Goal: Task Accomplishment & Management: Complete application form

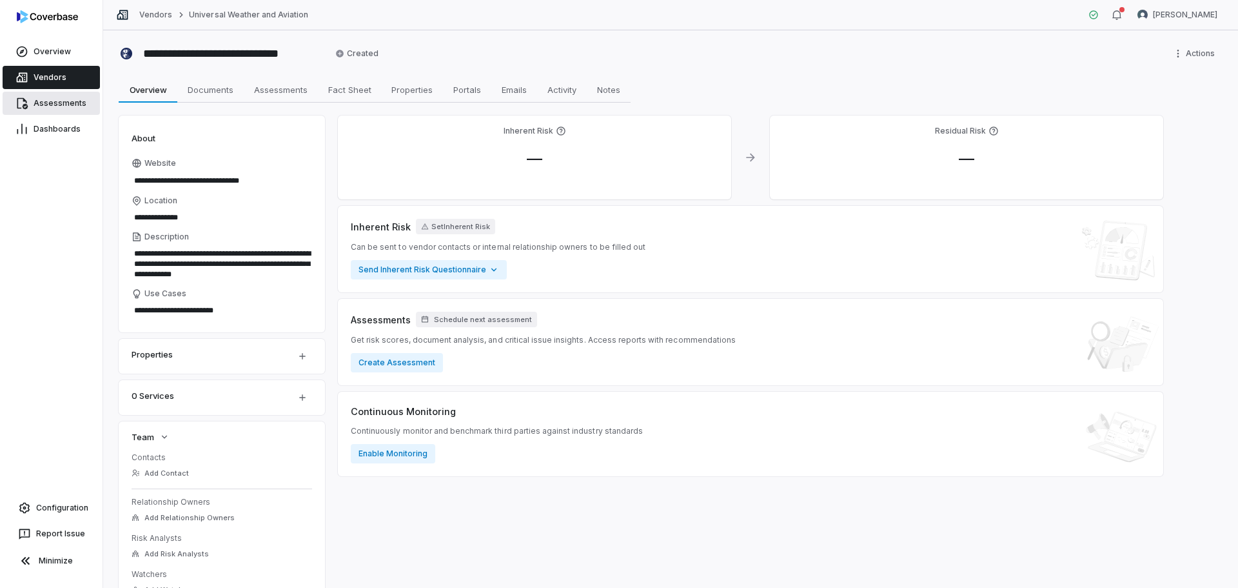
click at [50, 103] on span "Assessments" at bounding box center [60, 103] width 53 height 10
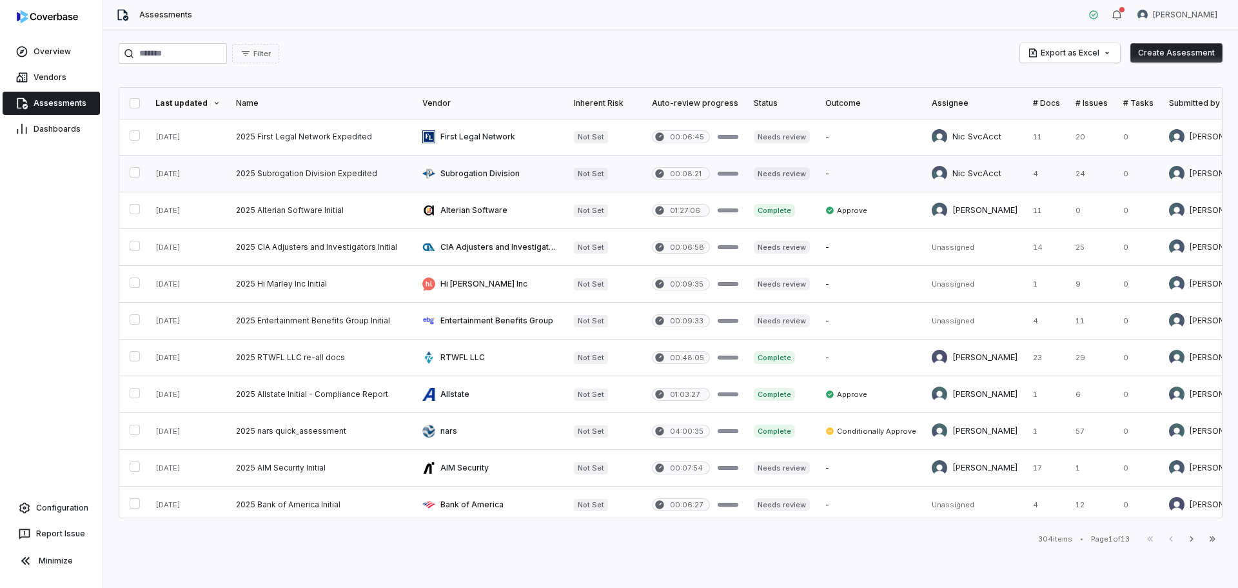
click at [284, 170] on link at bounding box center [321, 173] width 186 height 36
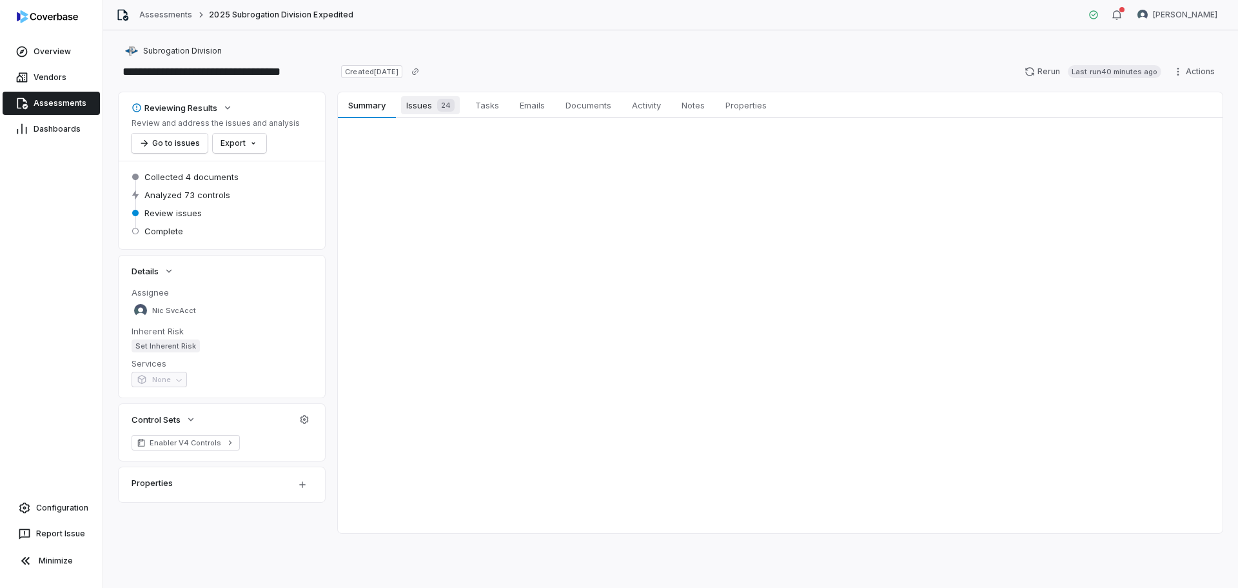
click at [435, 109] on div "24" at bounding box center [443, 105] width 23 height 13
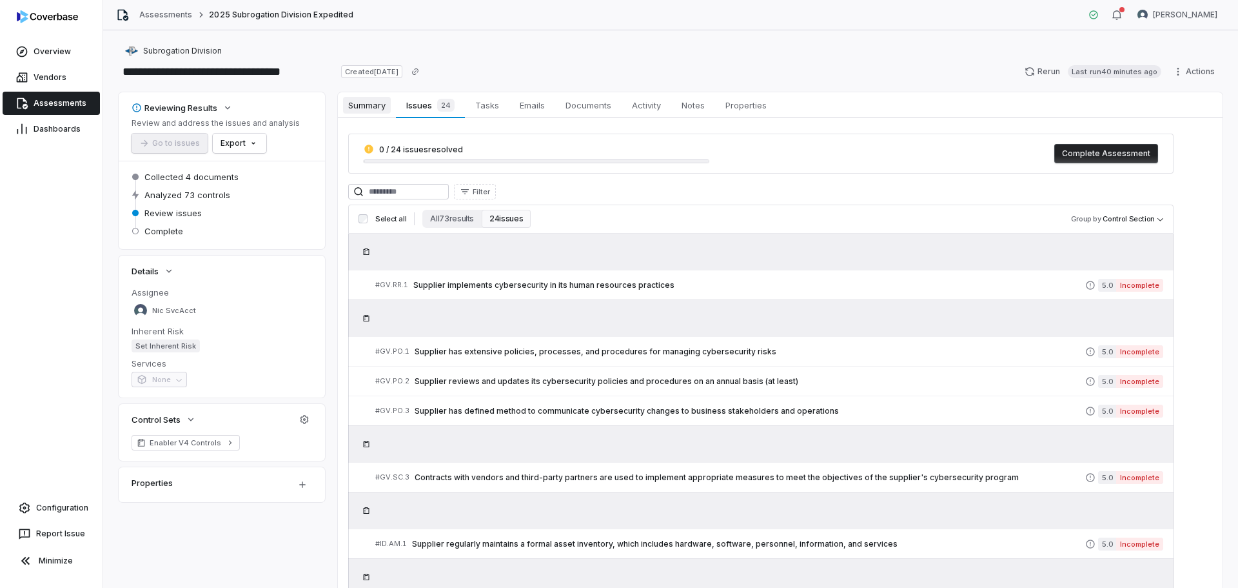
click at [377, 106] on span "Summary" at bounding box center [367, 105] width 48 height 17
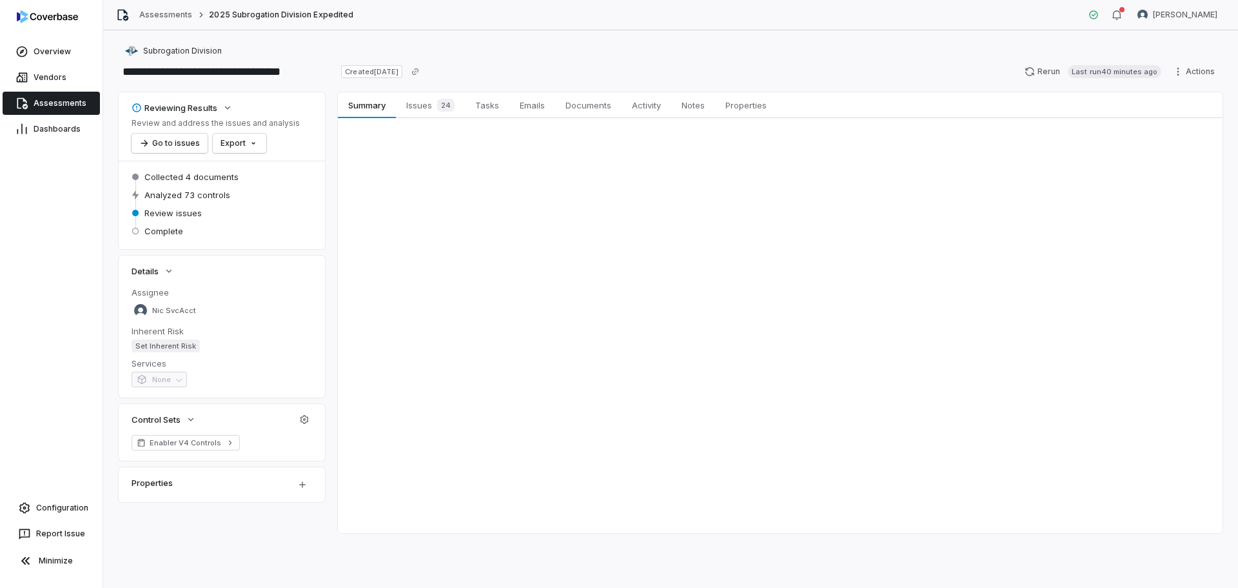
click at [64, 100] on span "Assessments" at bounding box center [60, 103] width 53 height 10
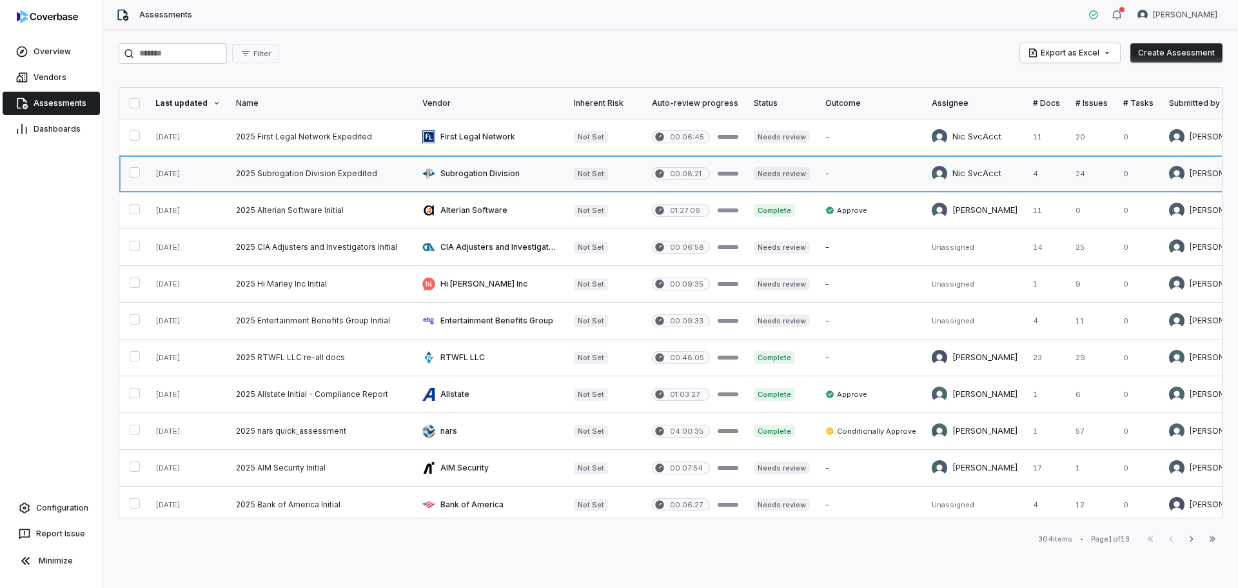
click at [315, 175] on link at bounding box center [321, 173] width 186 height 36
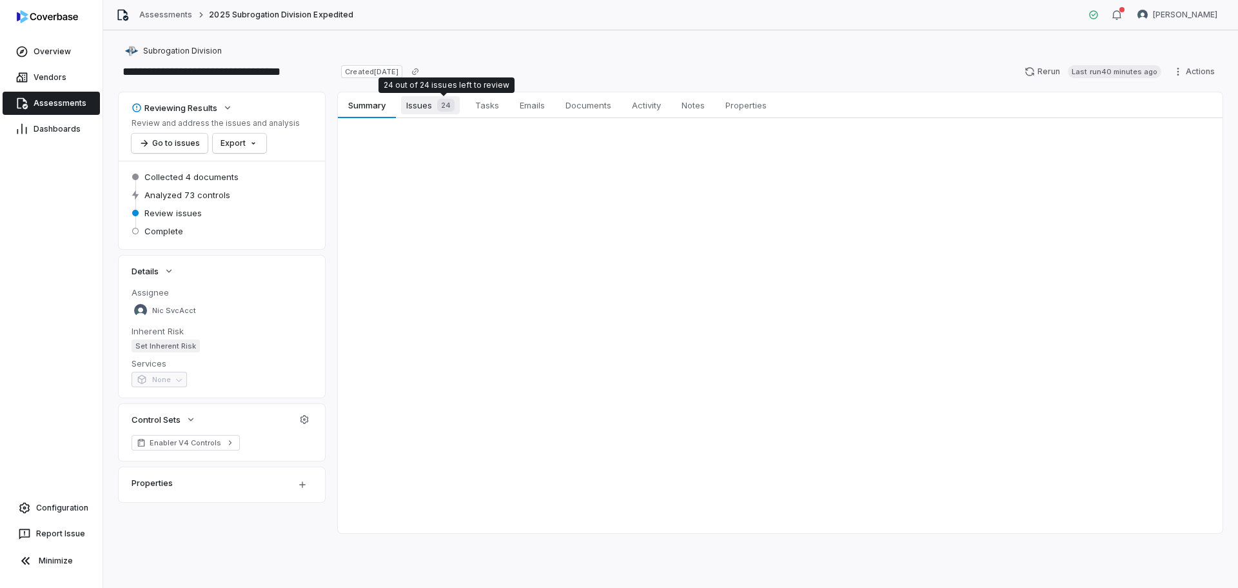
click at [439, 103] on span "24" at bounding box center [445, 105] width 17 height 13
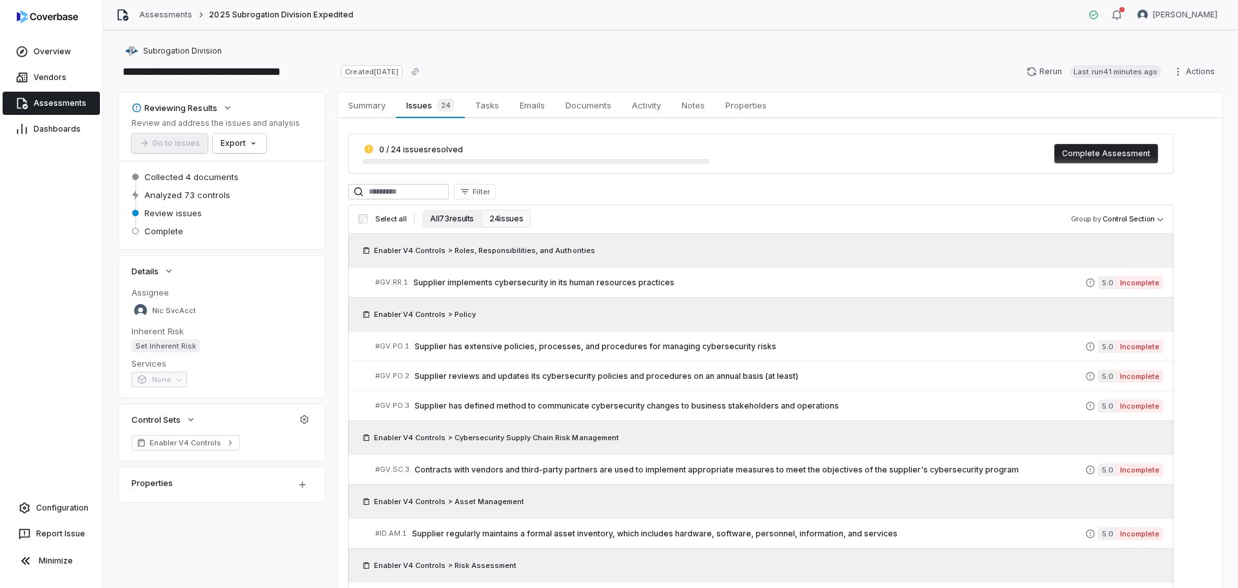
click at [448, 224] on button "All 73 results" at bounding box center [451, 219] width 59 height 18
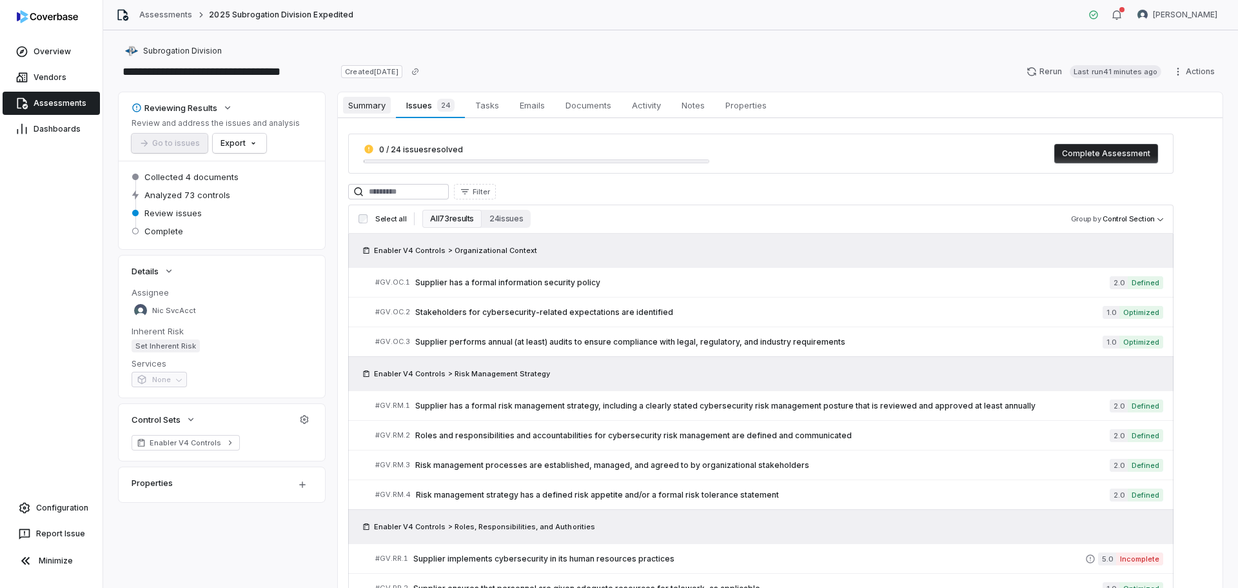
click at [364, 106] on span "Summary" at bounding box center [367, 105] width 48 height 17
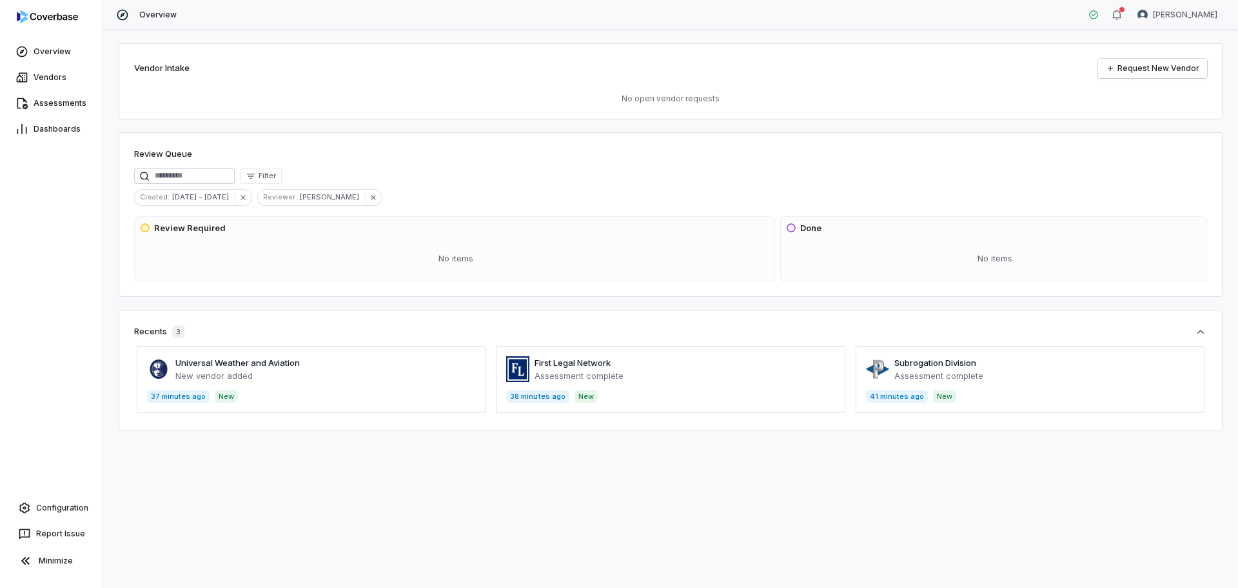
click at [638, 365] on span at bounding box center [670, 379] width 349 height 67
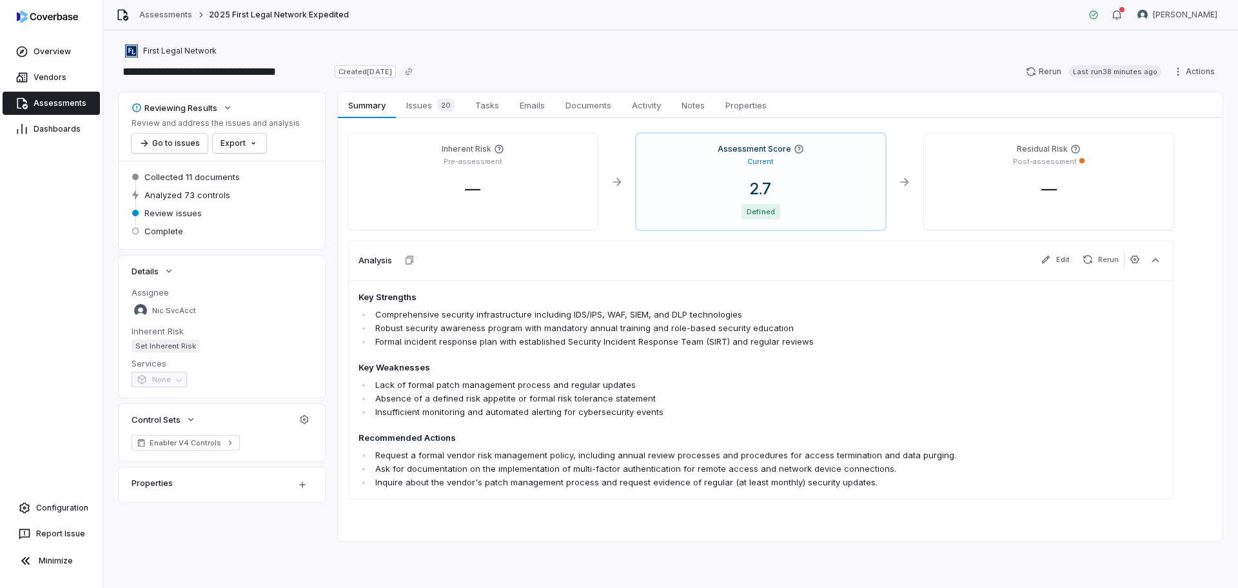
click at [43, 101] on span "Assessments" at bounding box center [60, 103] width 53 height 10
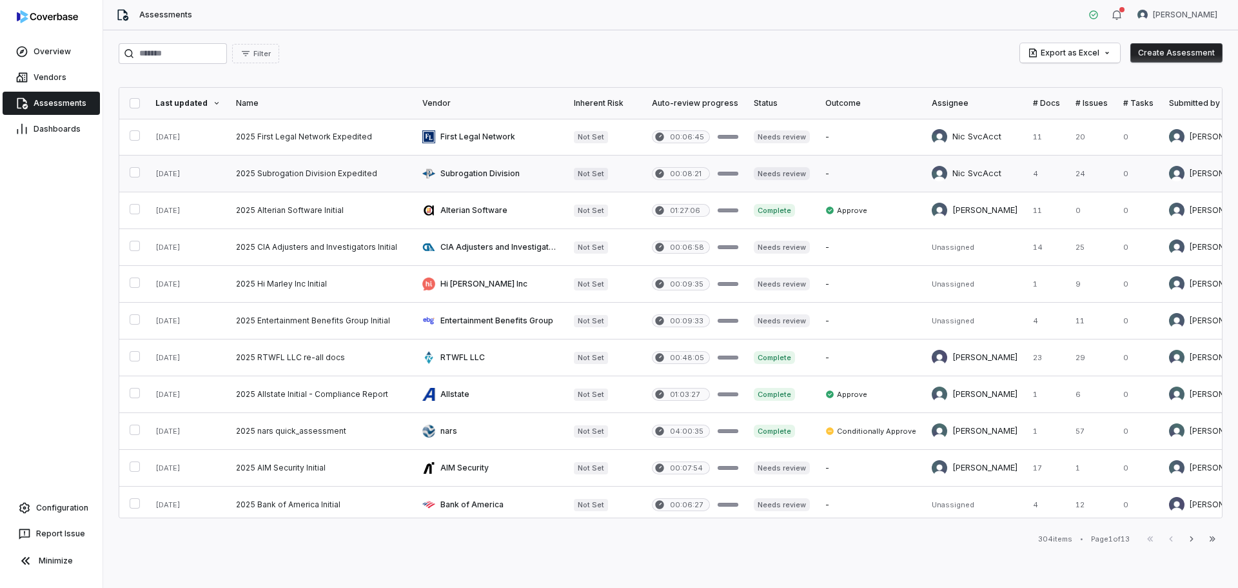
click at [484, 172] on link at bounding box center [491, 173] width 152 height 36
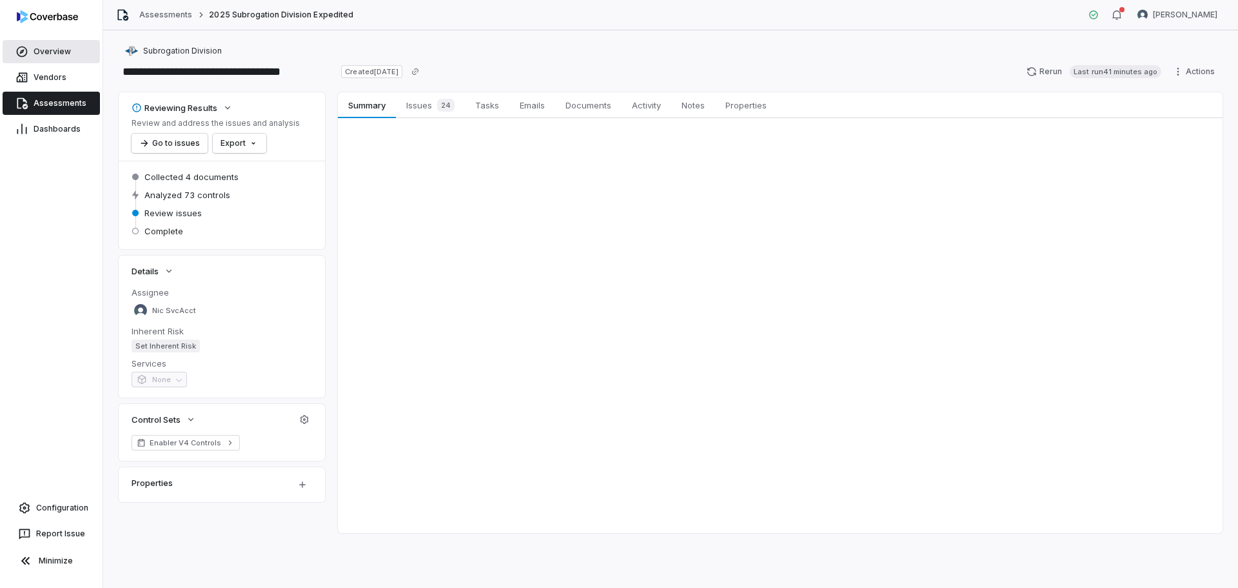
click at [34, 48] on span "Overview" at bounding box center [52, 51] width 37 height 10
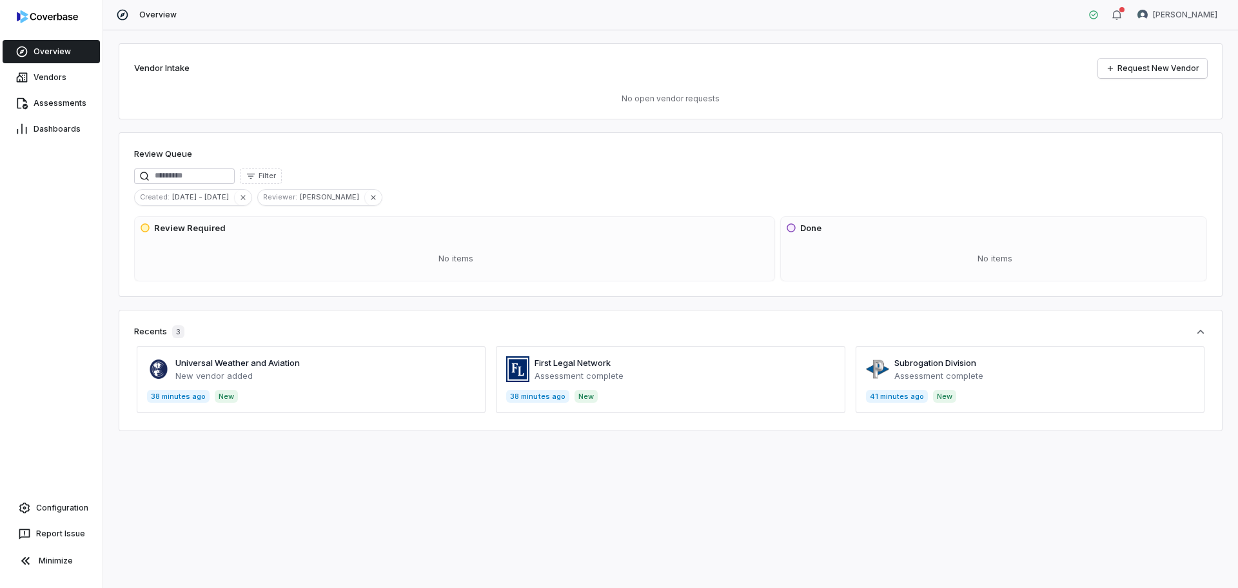
click at [947, 373] on span at bounding box center [1030, 379] width 349 height 67
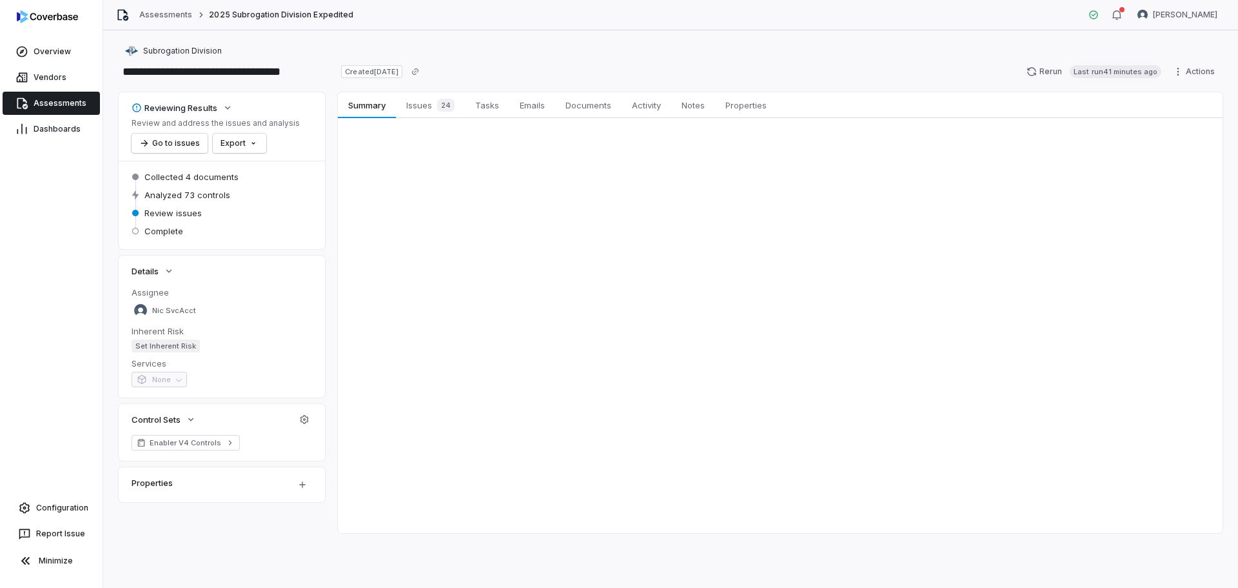
click at [632, 43] on div "Subrogation Division" at bounding box center [671, 50] width 1104 height 15
click at [39, 103] on span "Assessments" at bounding box center [60, 103] width 53 height 10
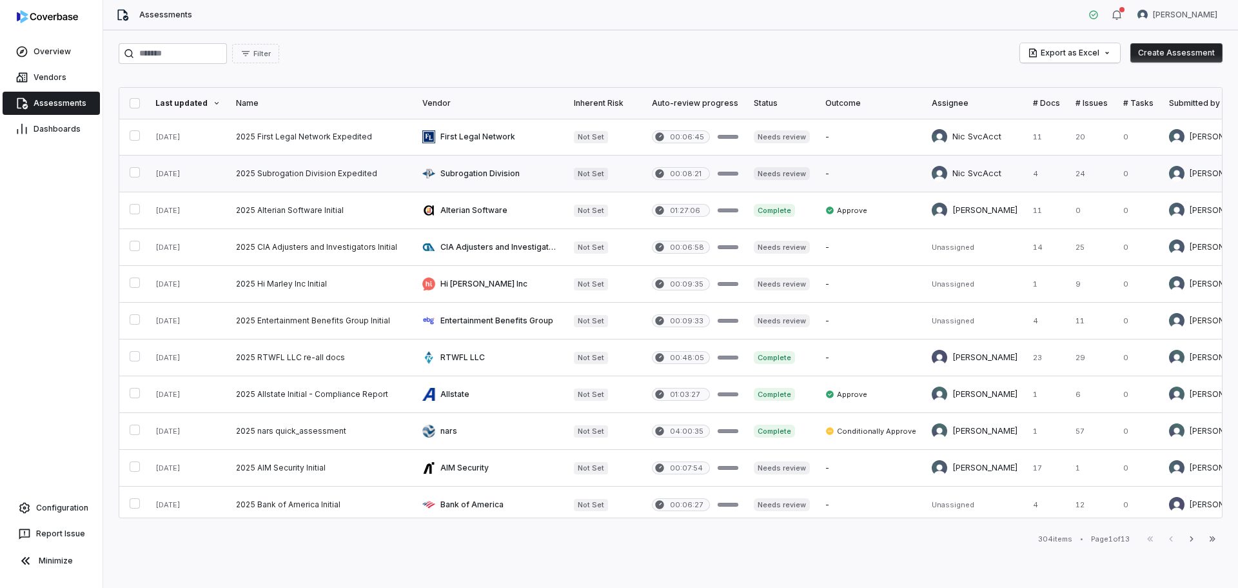
click at [289, 174] on link at bounding box center [321, 173] width 186 height 36
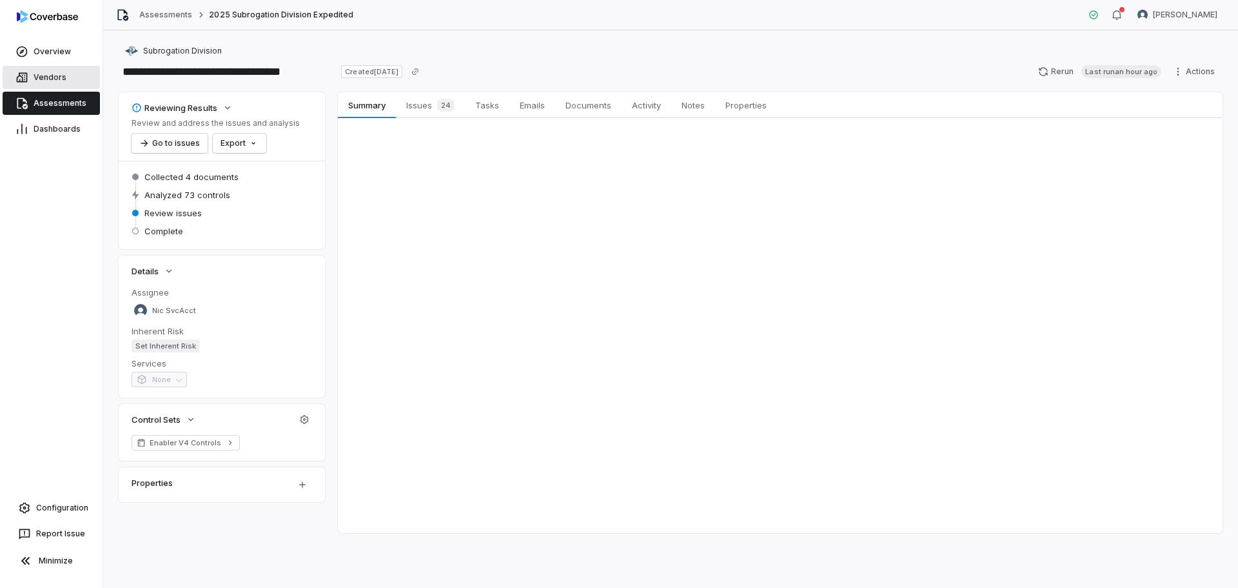
click at [41, 72] on link "Vendors" at bounding box center [51, 77] width 97 height 23
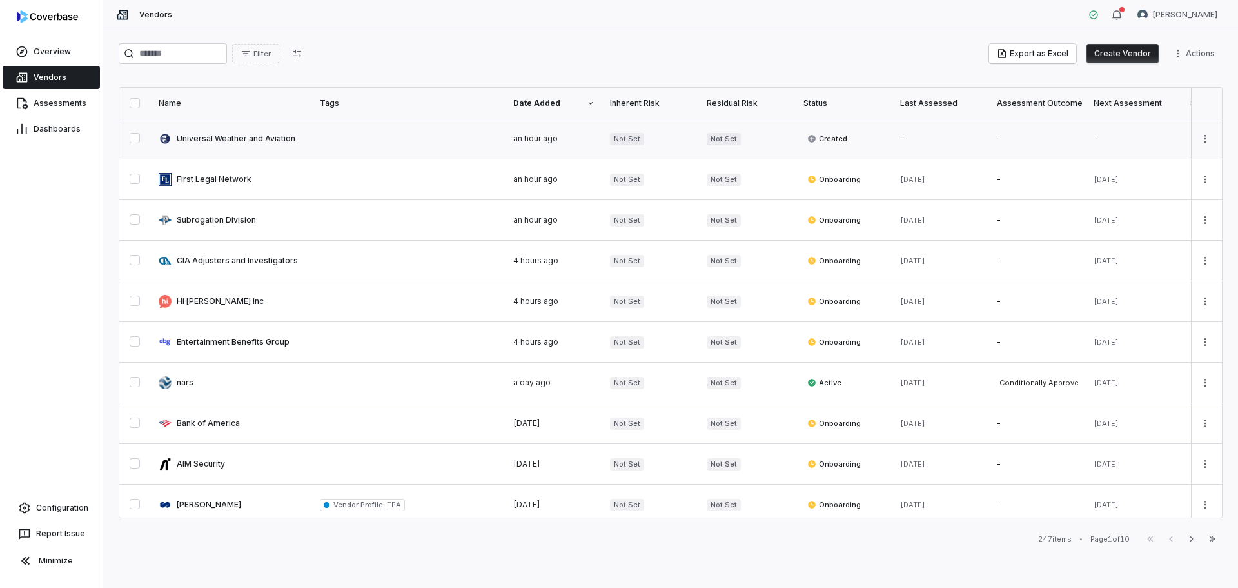
click at [237, 137] on link at bounding box center [231, 139] width 161 height 40
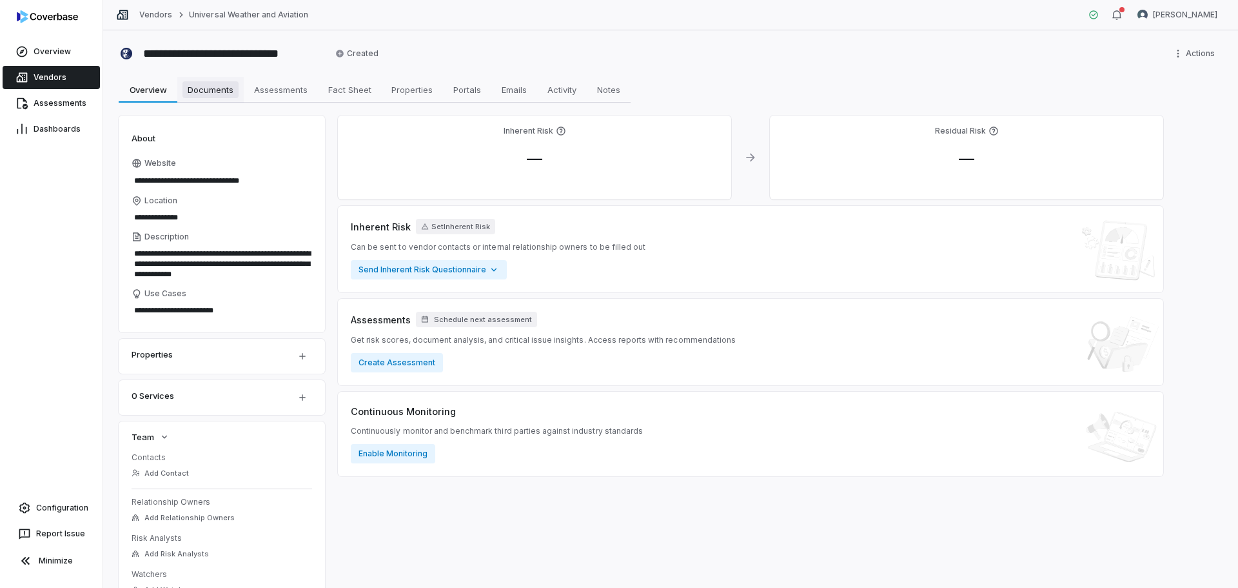
click at [229, 92] on span "Documents" at bounding box center [211, 89] width 56 height 17
type textarea "*"
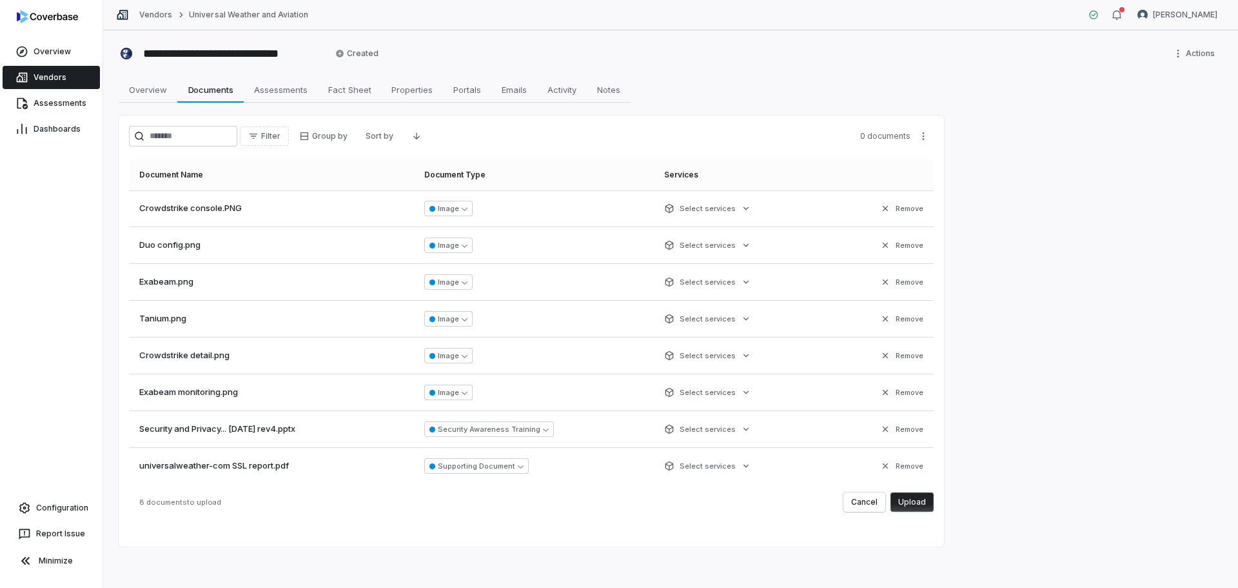
scroll to position [2, 0]
click at [914, 497] on button "Upload" at bounding box center [912, 501] width 43 height 19
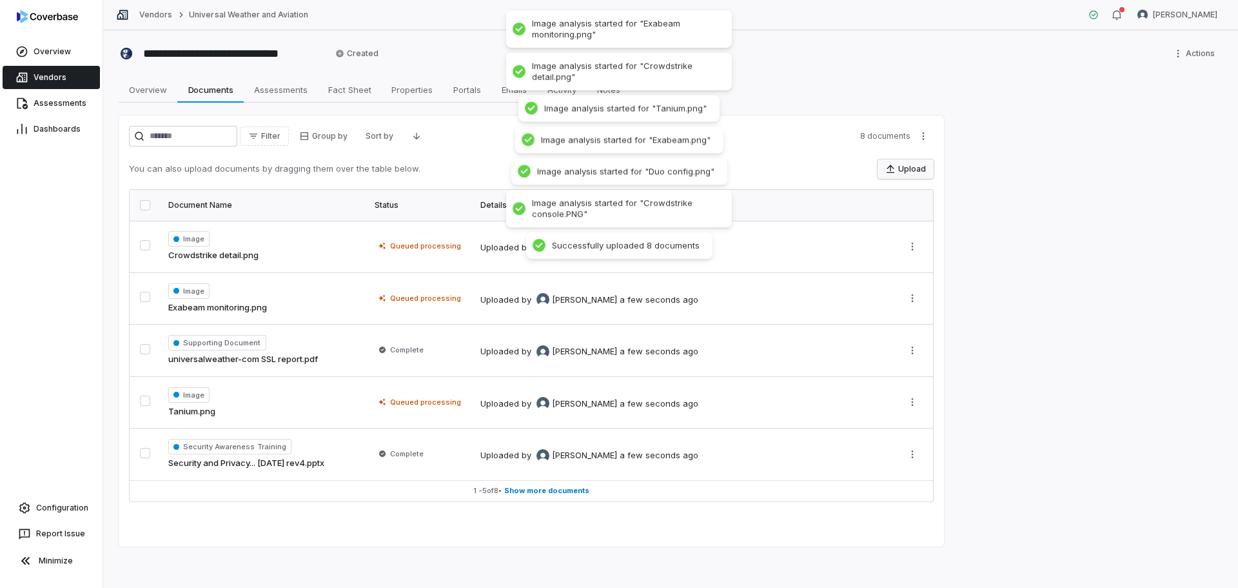
click at [912, 166] on button "Upload" at bounding box center [906, 168] width 56 height 19
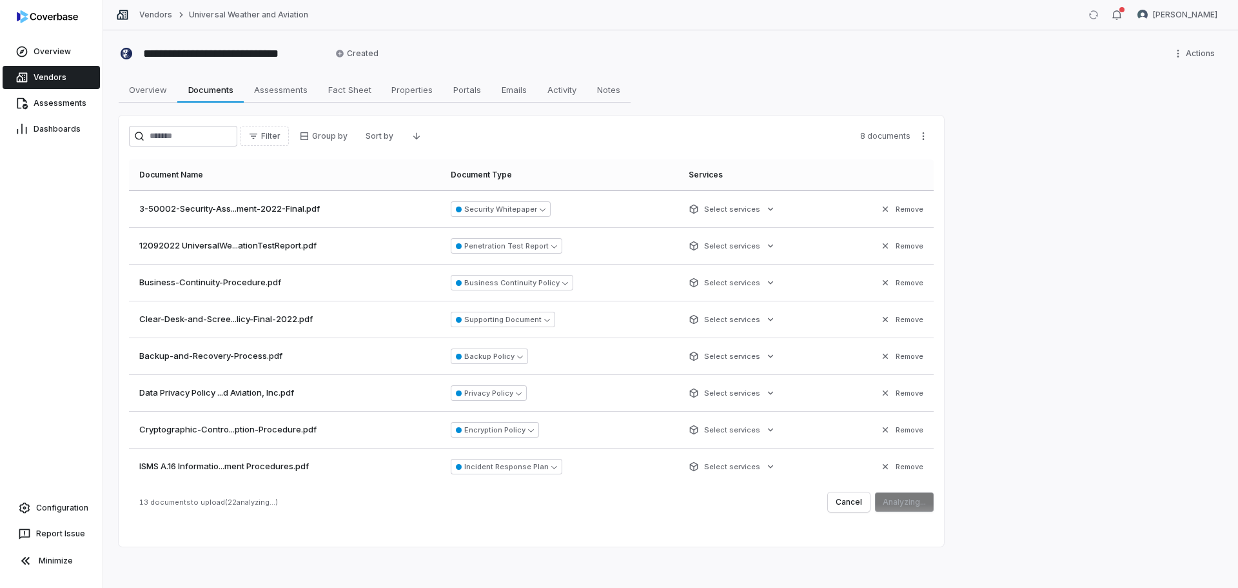
scroll to position [0, 0]
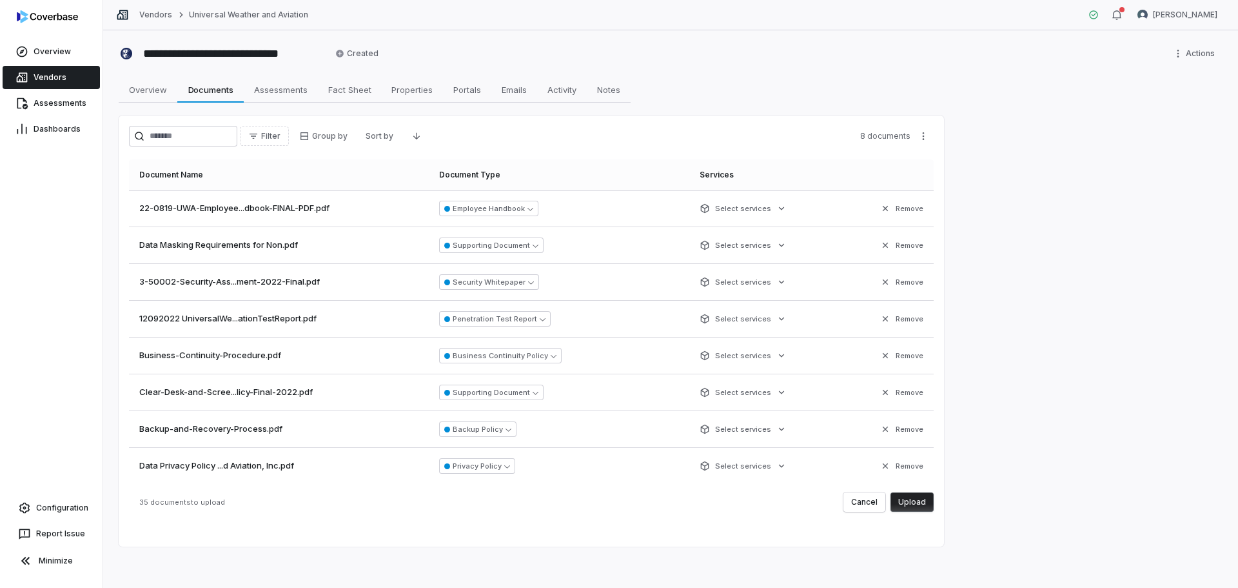
click at [918, 506] on button "Upload" at bounding box center [912, 501] width 43 height 19
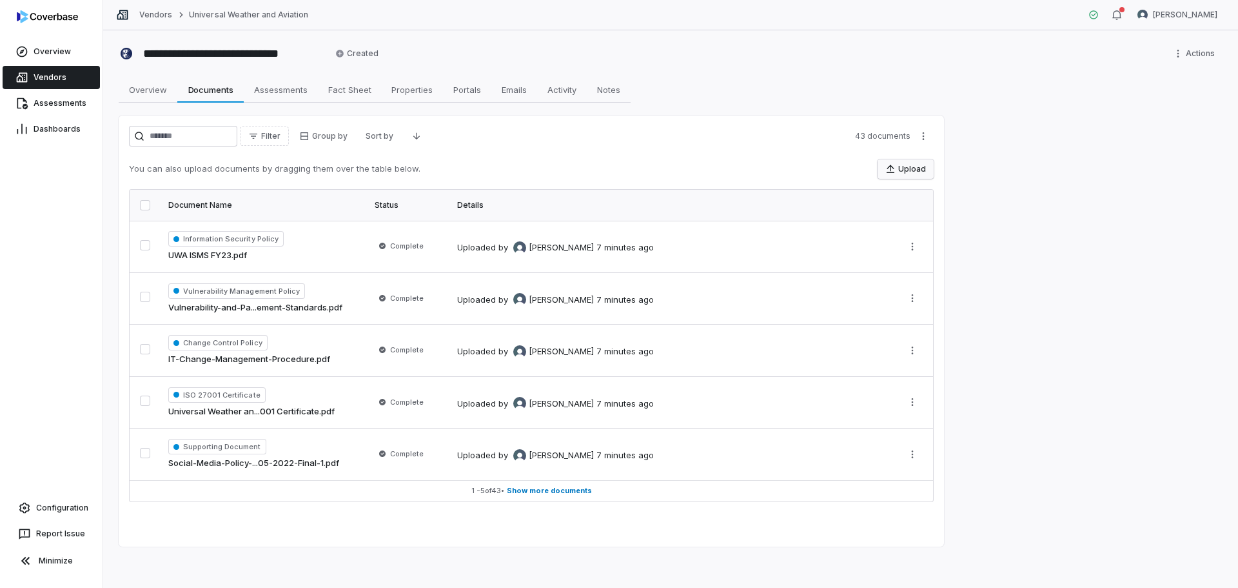
click at [913, 164] on button "Upload" at bounding box center [906, 168] width 56 height 19
click at [294, 88] on span "Assessments" at bounding box center [281, 89] width 64 height 17
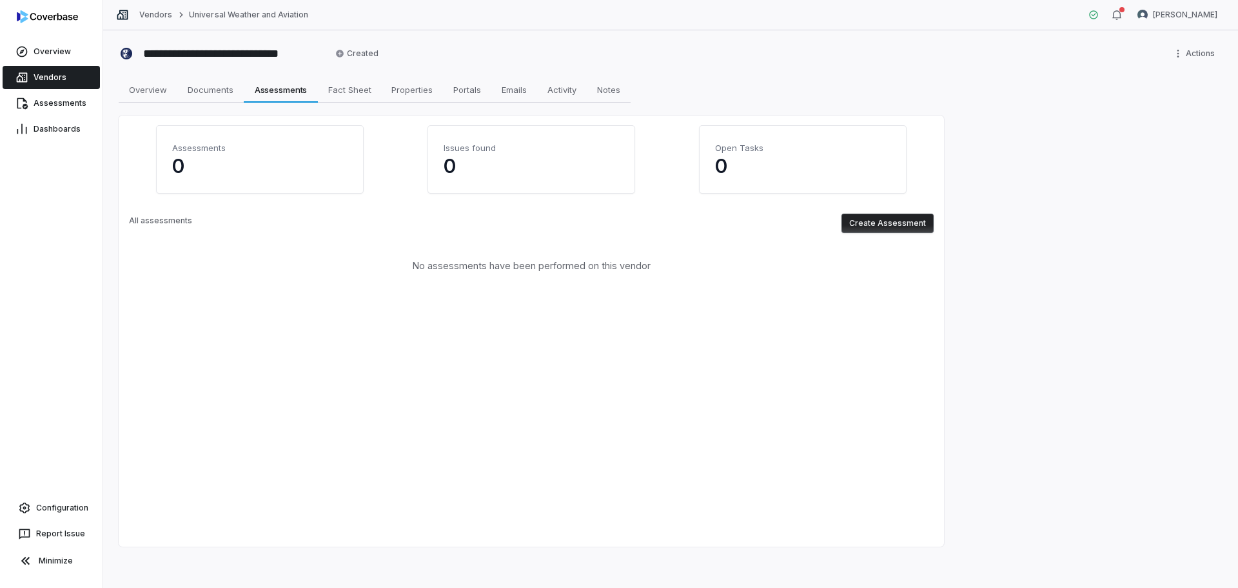
click at [889, 216] on button "Create Assessment" at bounding box center [888, 222] width 92 height 19
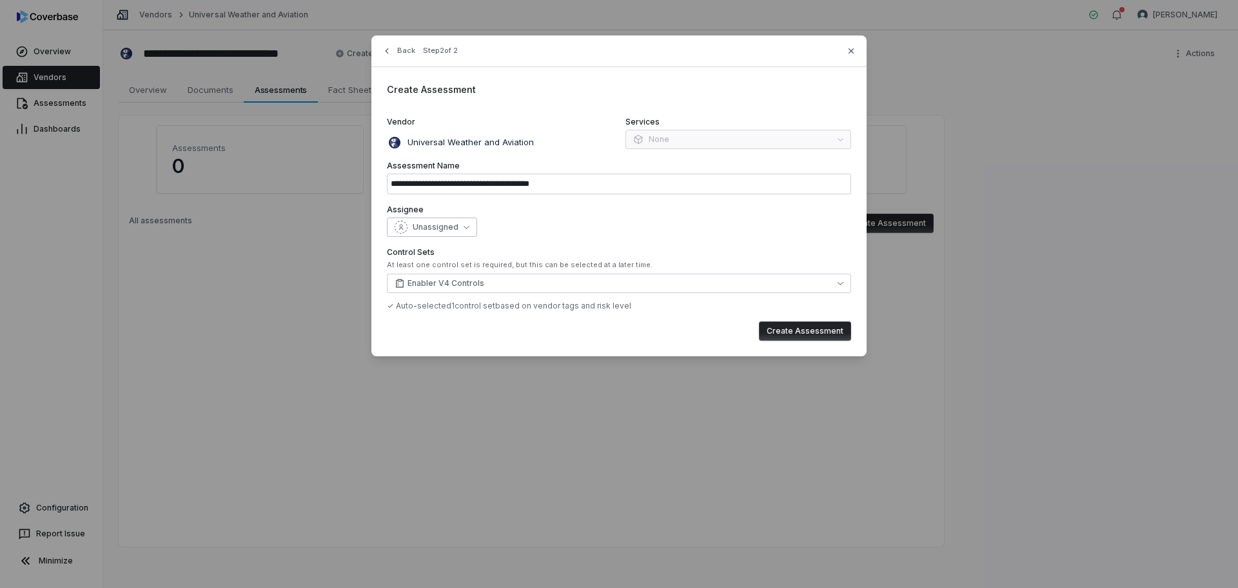
click at [407, 217] on button "Unassigned" at bounding box center [432, 226] width 90 height 19
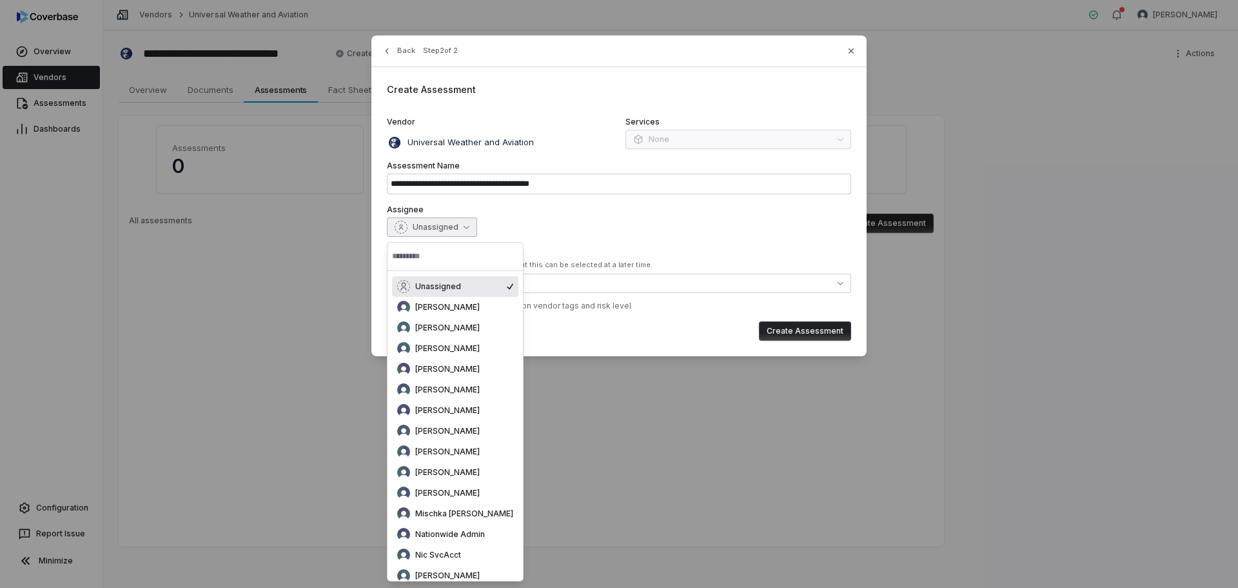
click at [531, 139] on div "Universal Weather and Aviation" at bounding box center [500, 142] width 226 height 15
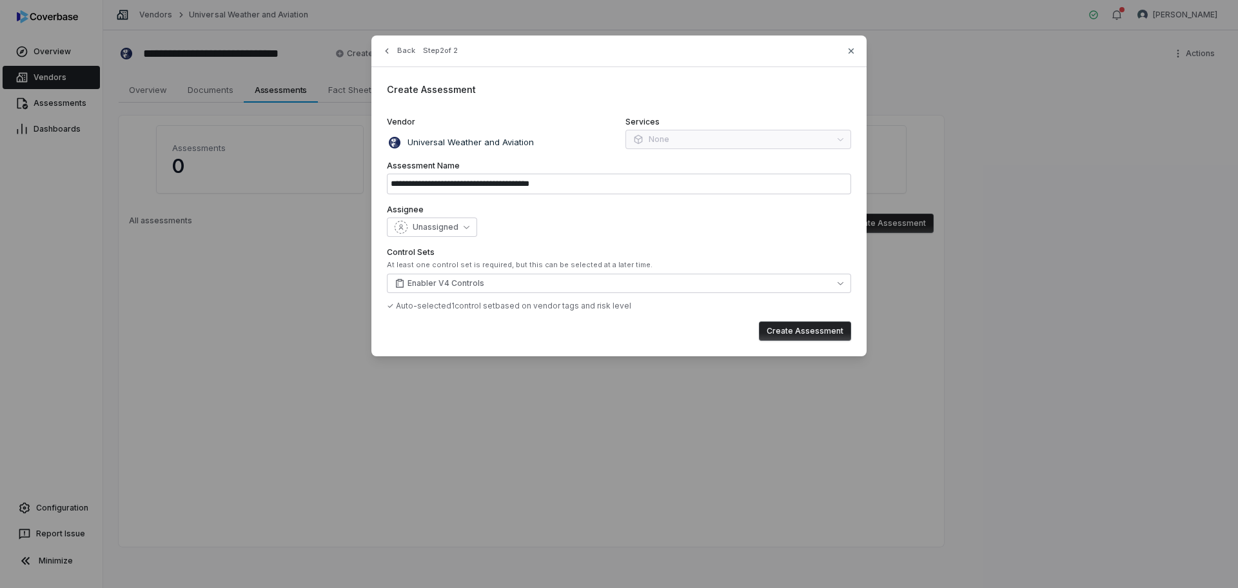
click at [531, 139] on p "Universal Weather and Aviation" at bounding box center [468, 142] width 132 height 13
drag, startPoint x: 484, startPoint y: 142, endPoint x: 510, endPoint y: 146, distance: 26.2
click at [510, 146] on p "Universal Weather and Aviation" at bounding box center [468, 142] width 132 height 13
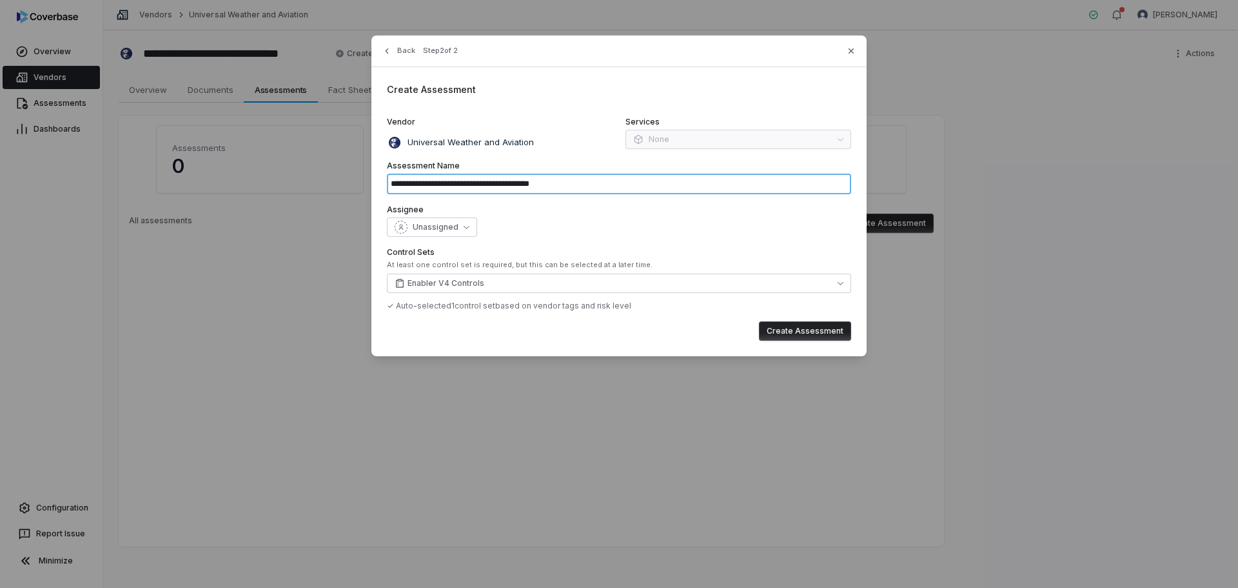
drag, startPoint x: 579, startPoint y: 183, endPoint x: 539, endPoint y: 179, distance: 39.5
click at [539, 179] on input "**********" at bounding box center [619, 183] width 464 height 21
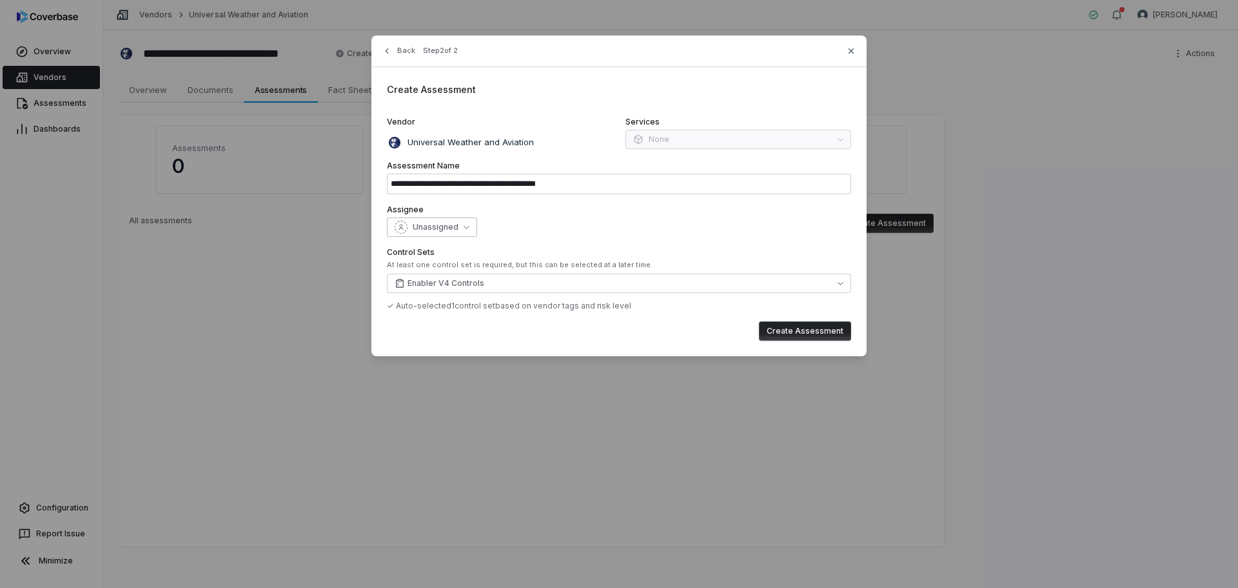
click at [453, 223] on span "Unassigned" at bounding box center [436, 227] width 46 height 10
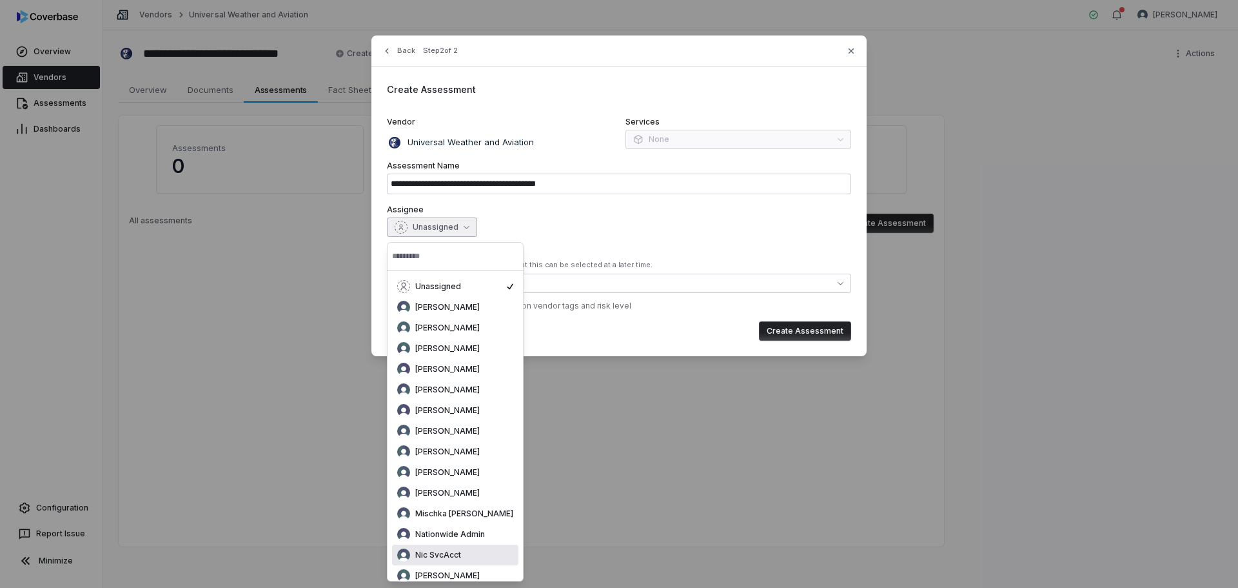
click at [462, 555] on div "Nic SvcAcct" at bounding box center [455, 554] width 116 height 13
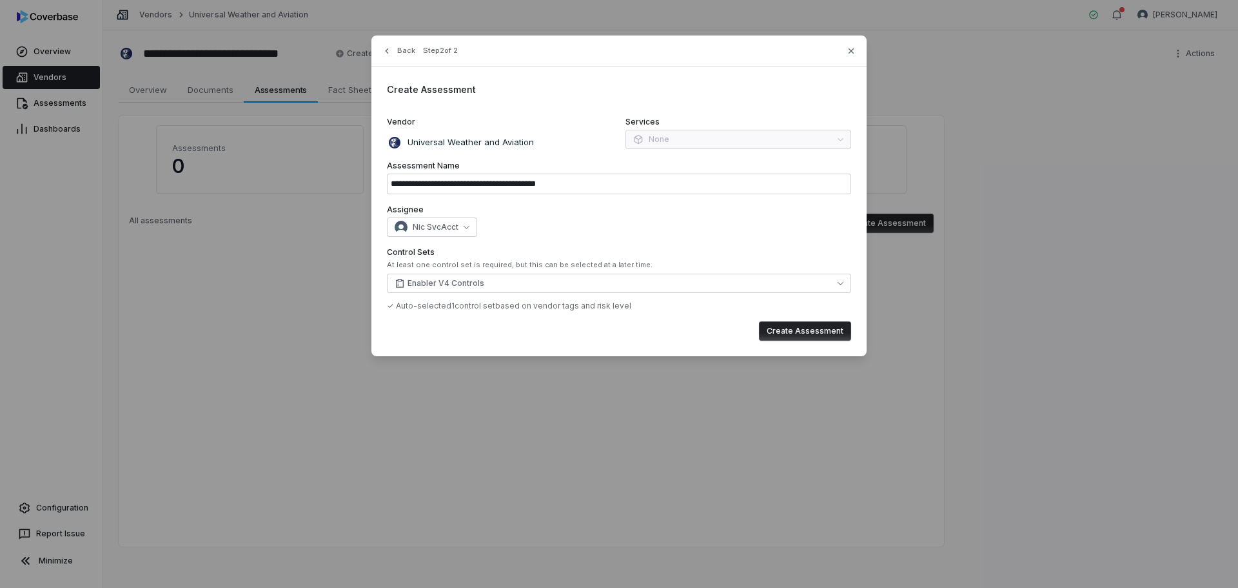
click at [821, 331] on button "Create Assessment" at bounding box center [805, 330] width 92 height 19
type input "**********"
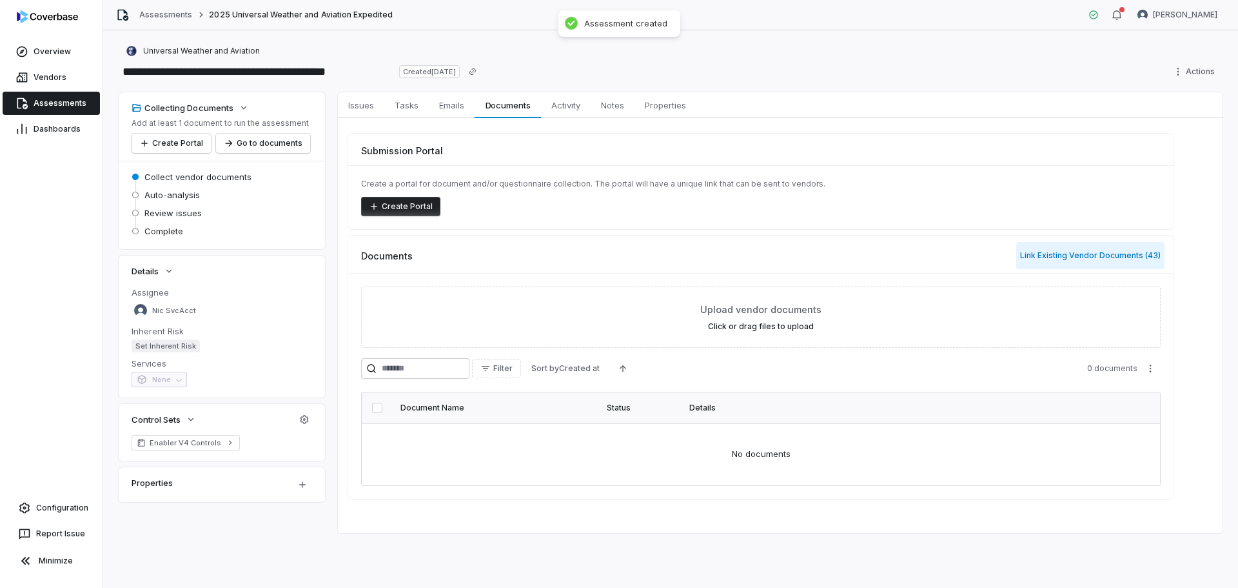
click at [1075, 250] on button "Link Existing Vendor Documents ( 43 )" at bounding box center [1090, 255] width 148 height 27
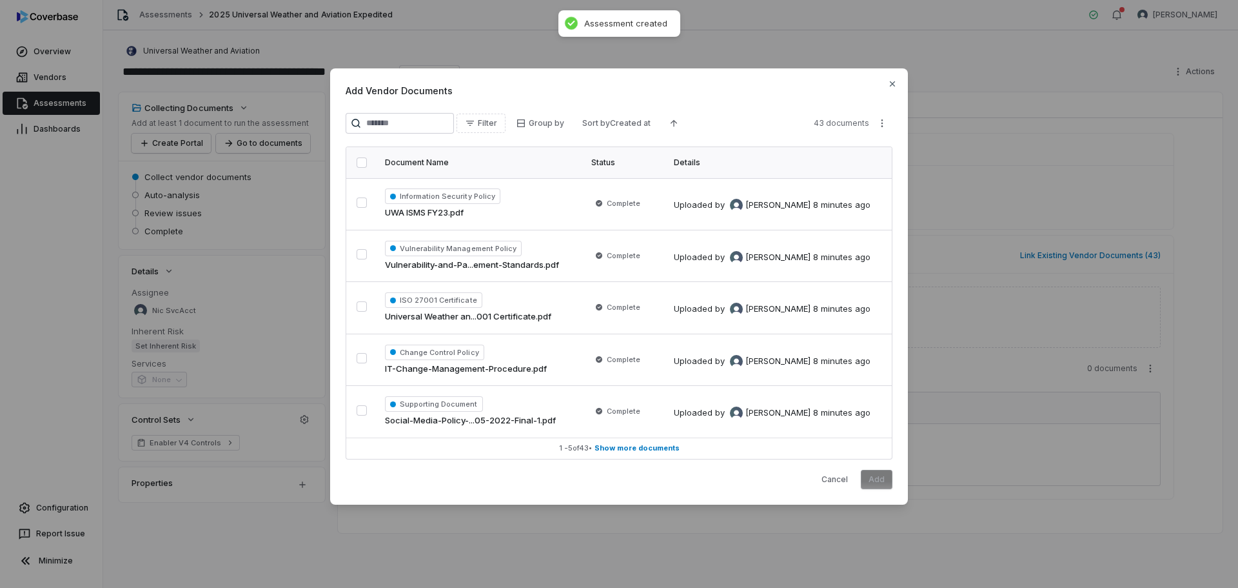
click at [359, 170] on th at bounding box center [361, 162] width 31 height 31
click at [359, 164] on button "button" at bounding box center [362, 162] width 10 height 10
click at [875, 476] on button "Add" at bounding box center [877, 479] width 32 height 19
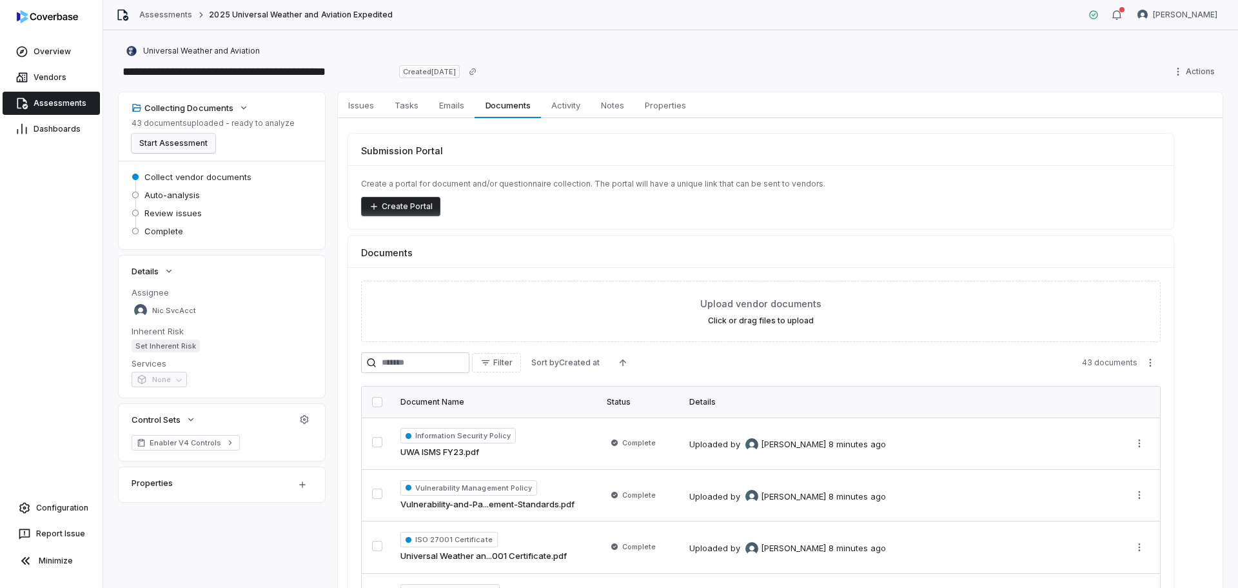
click at [174, 141] on button "Start Assessment" at bounding box center [174, 143] width 84 height 19
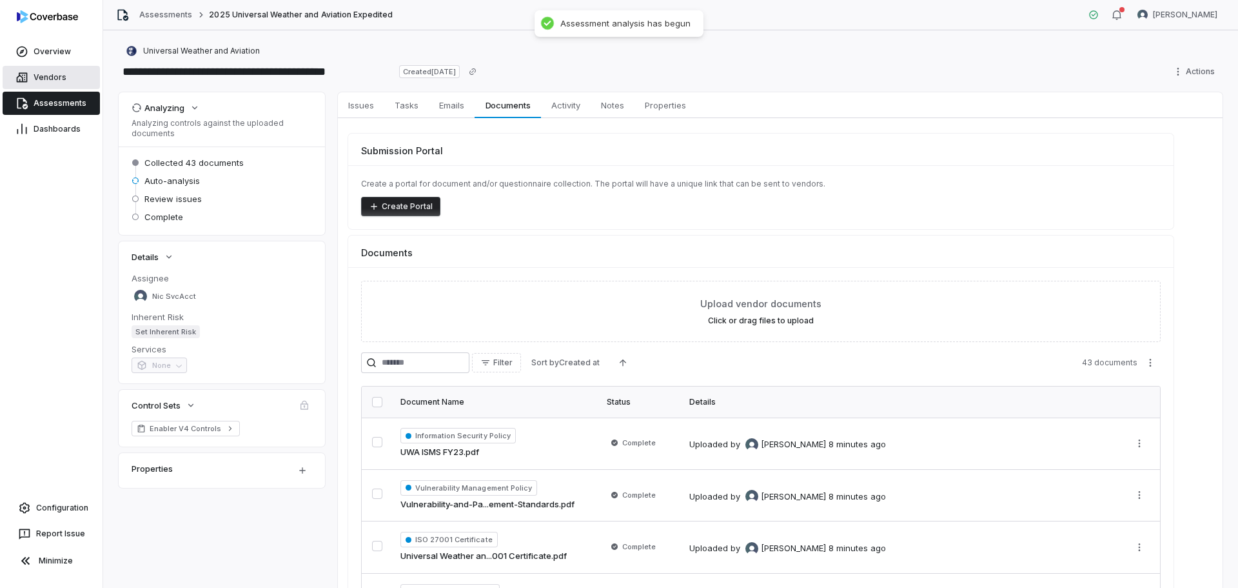
click at [38, 77] on span "Vendors" at bounding box center [50, 77] width 33 height 10
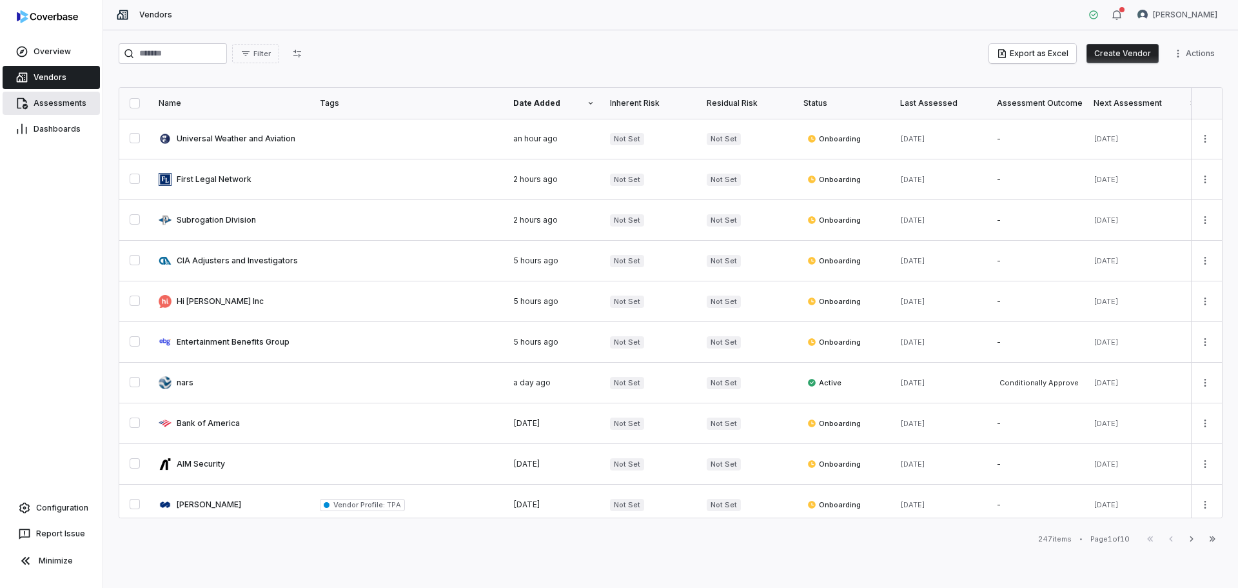
click at [57, 103] on span "Assessments" at bounding box center [60, 103] width 53 height 10
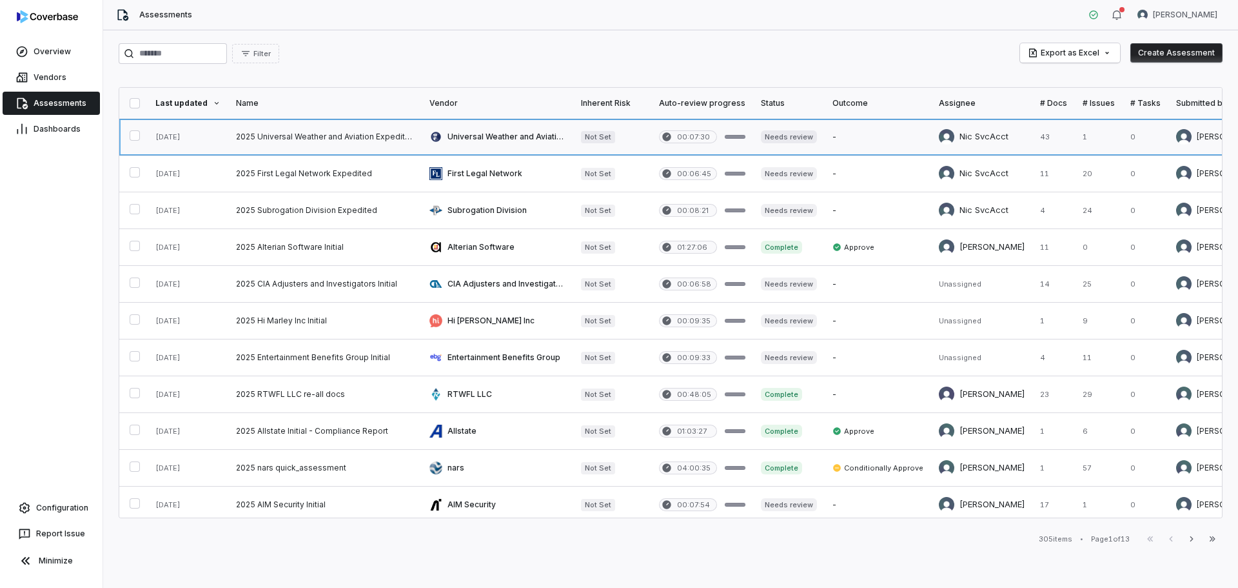
click at [308, 137] on link at bounding box center [324, 137] width 193 height 36
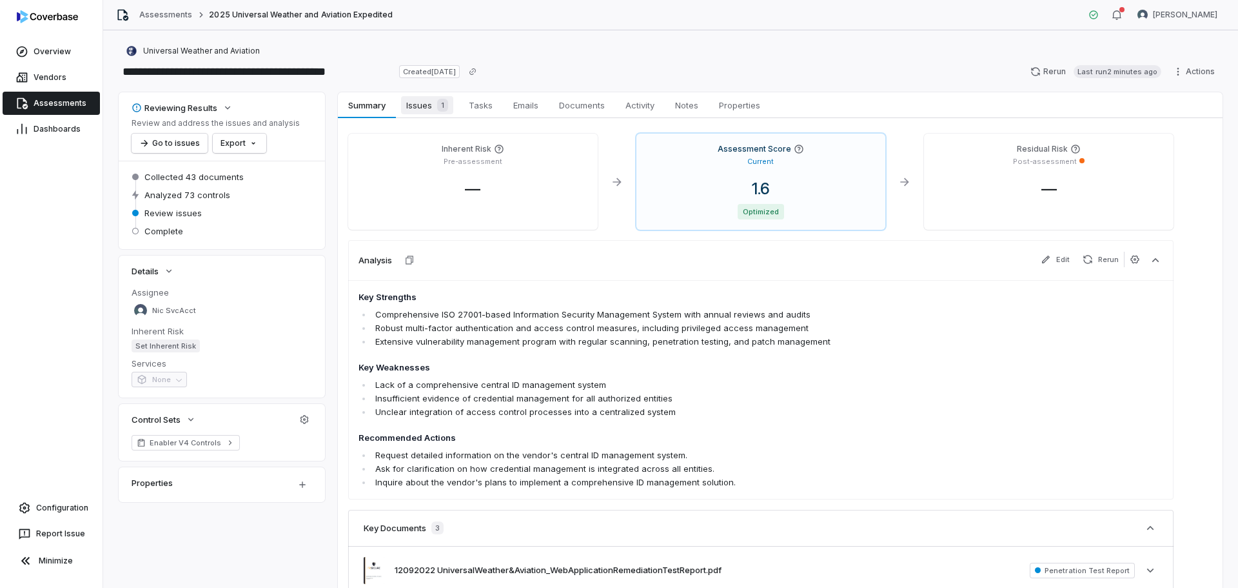
click at [432, 97] on span "Issues 1" at bounding box center [427, 105] width 52 height 18
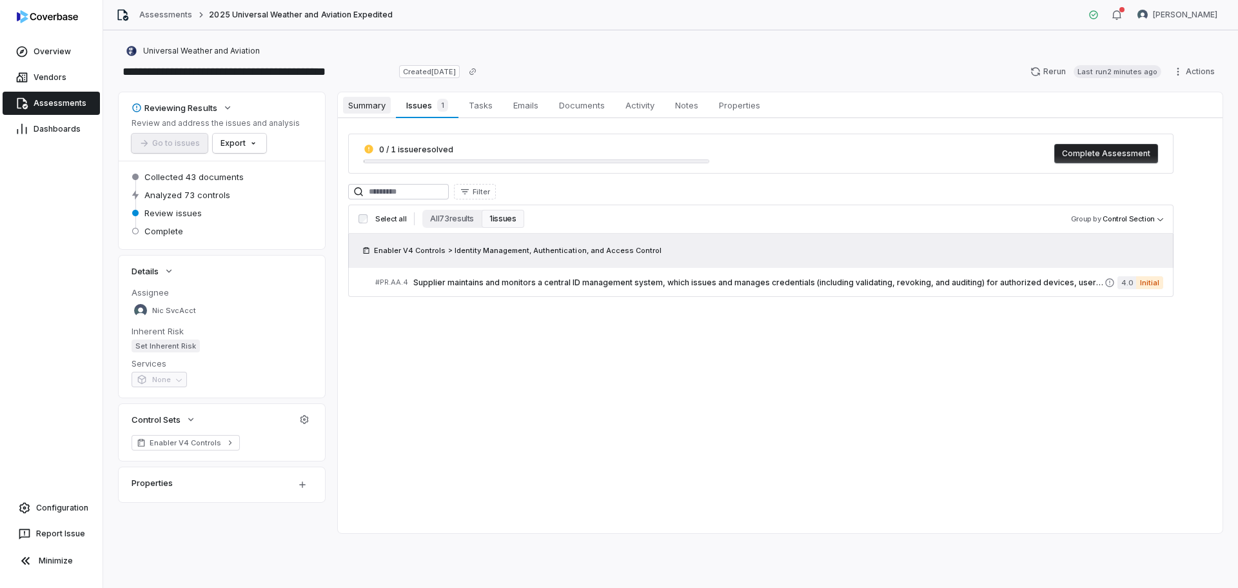
click at [359, 104] on span "Summary" at bounding box center [367, 105] width 48 height 17
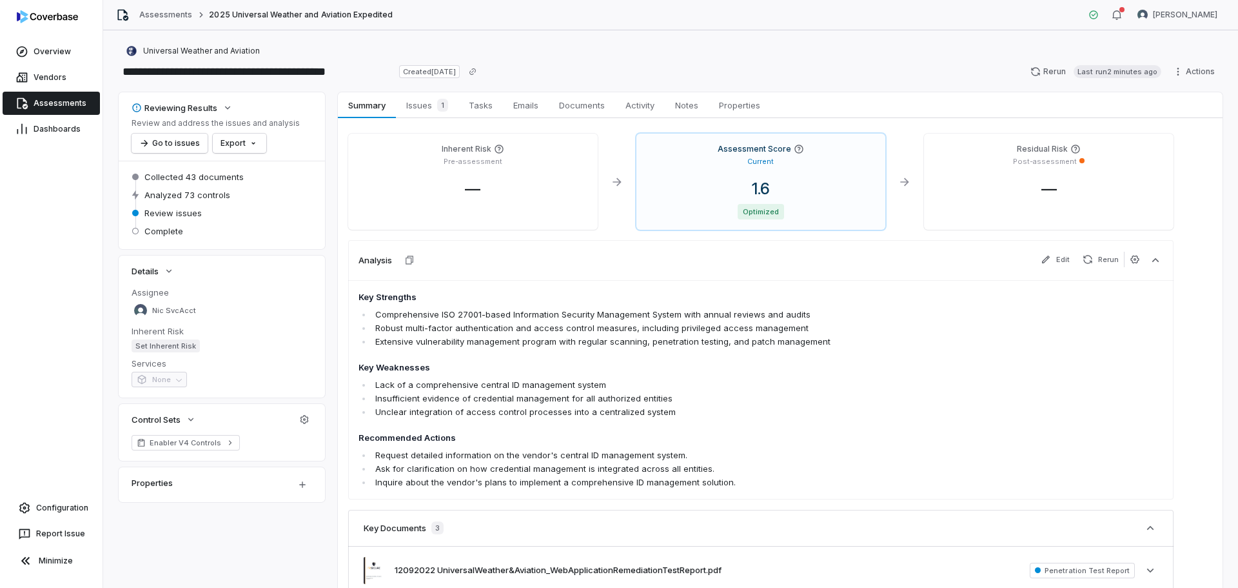
click at [46, 100] on span "Assessments" at bounding box center [60, 103] width 53 height 10
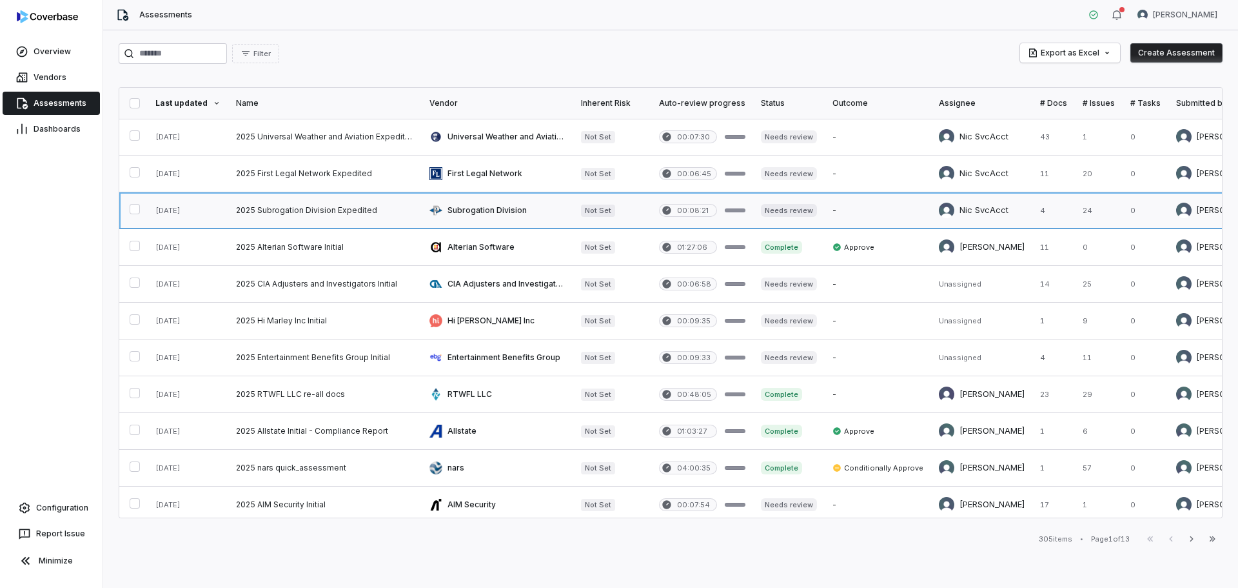
click at [262, 207] on link at bounding box center [324, 210] width 193 height 36
